Goal: Entertainment & Leisure: Consume media (video, audio)

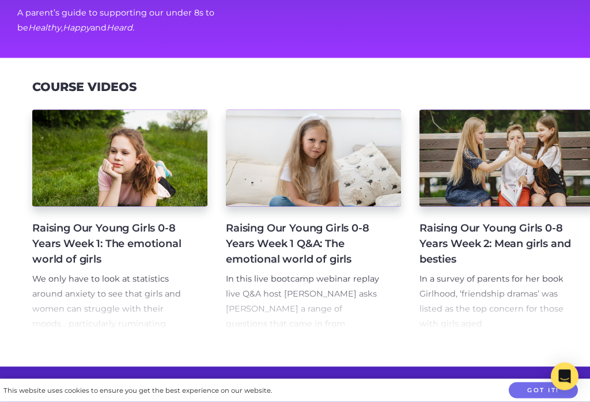
scroll to position [159, 0]
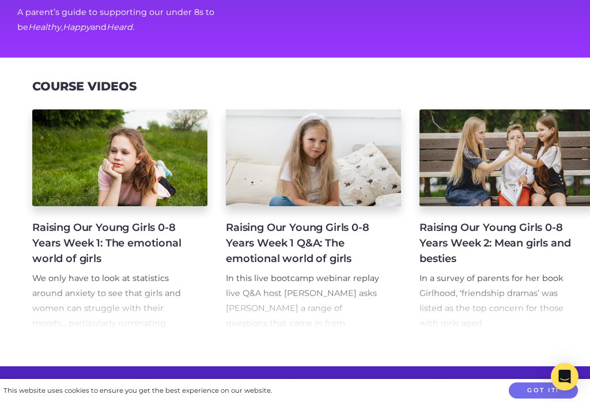
click at [109, 147] on div at bounding box center [119, 158] width 175 height 97
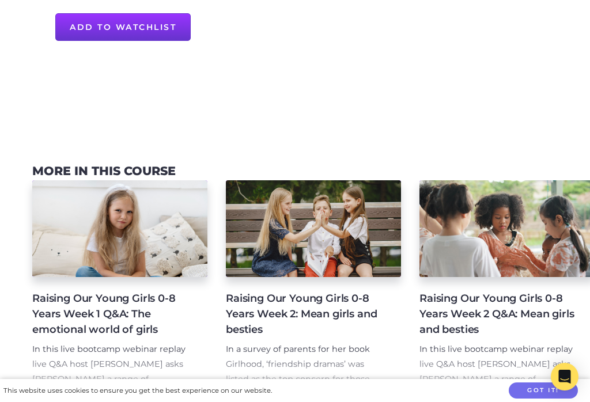
scroll to position [624, 0]
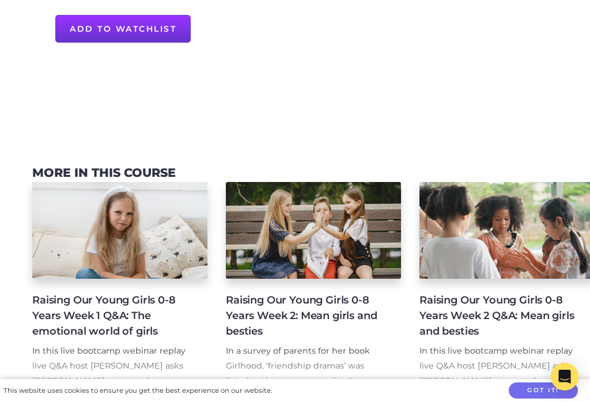
click at [107, 231] on div at bounding box center [119, 230] width 175 height 97
